Goal: Transaction & Acquisition: Download file/media

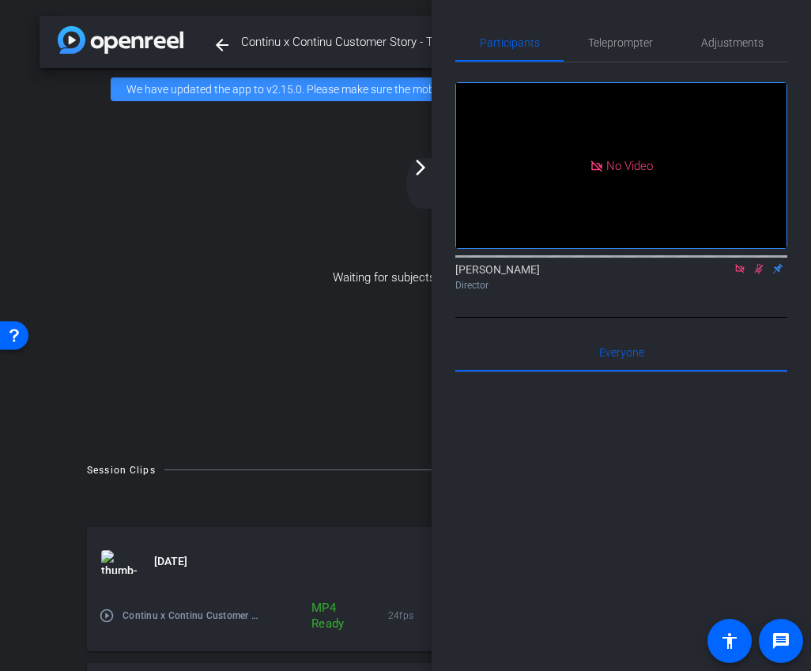
click at [427, 169] on mat-icon "arrow_forward_ios" at bounding box center [420, 167] width 19 height 19
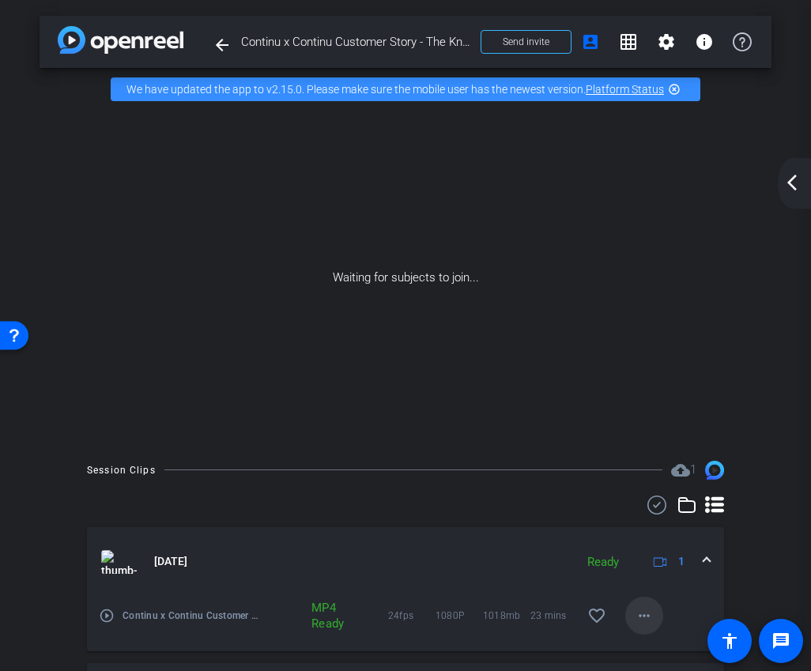
click at [644, 612] on mat-icon "more_horiz" at bounding box center [644, 615] width 19 height 19
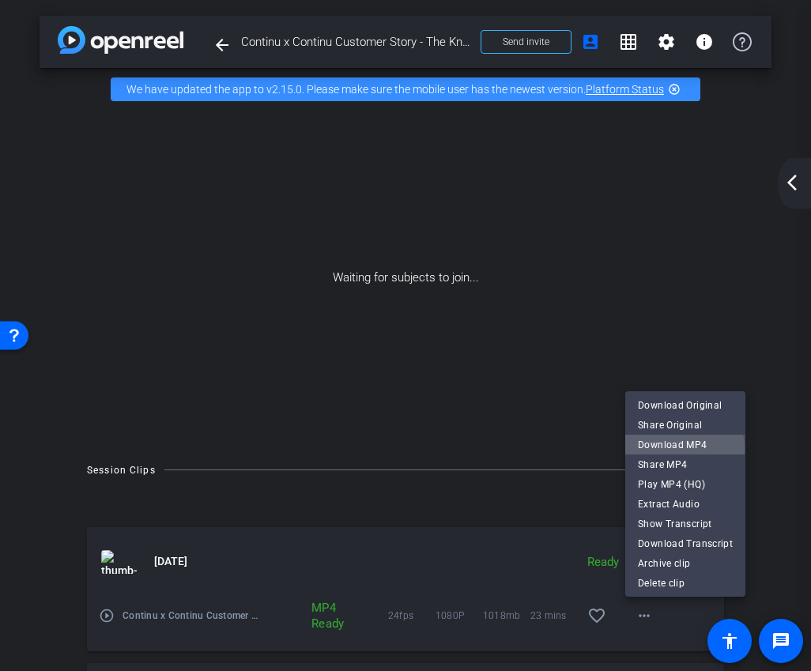
click at [674, 449] on span "Download MP4" at bounding box center [685, 445] width 95 height 19
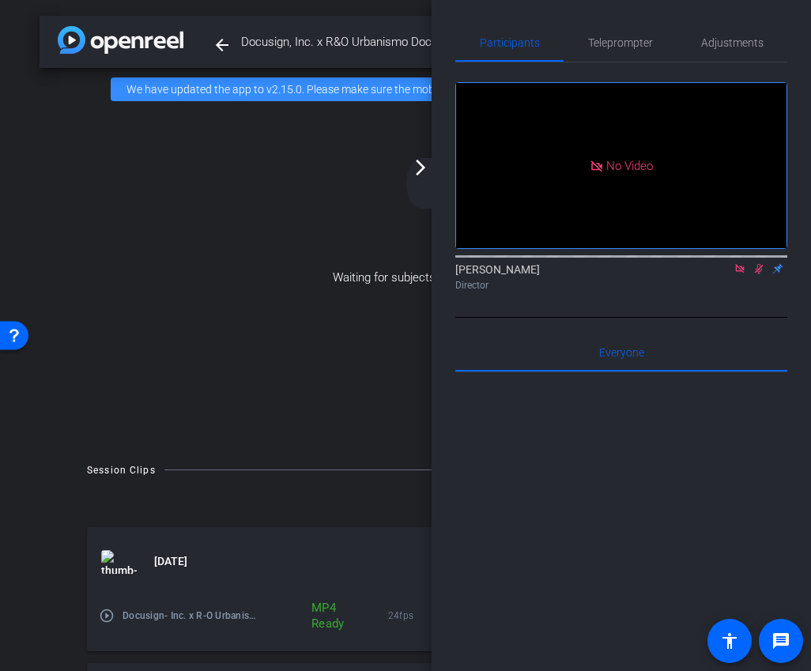
click at [430, 167] on div "arrow_back_ios_new arrow_forward_ios" at bounding box center [422, 183] width 33 height 51
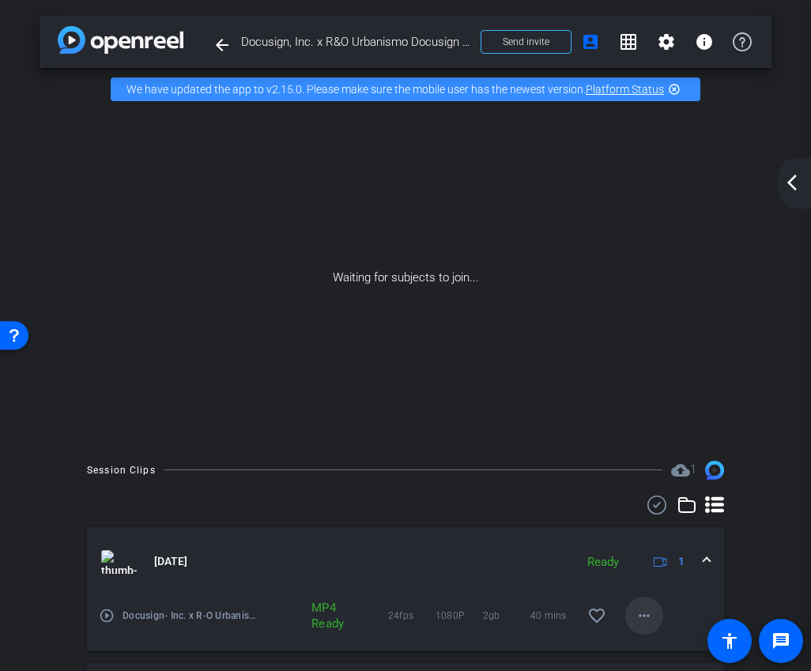
click at [643, 625] on mat-icon "more_horiz" at bounding box center [644, 615] width 19 height 19
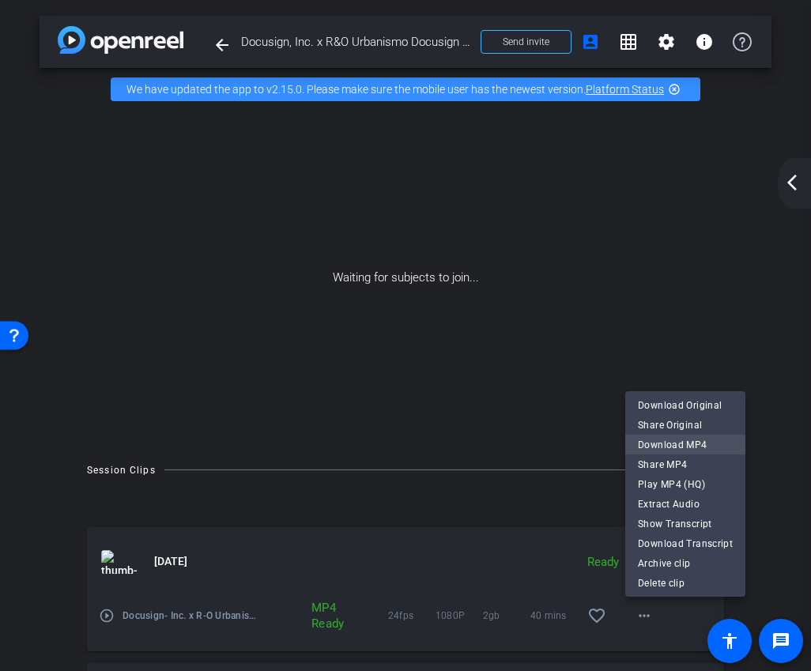
click at [656, 439] on span "Download MP4" at bounding box center [685, 445] width 95 height 19
